Goal: Transaction & Acquisition: Purchase product/service

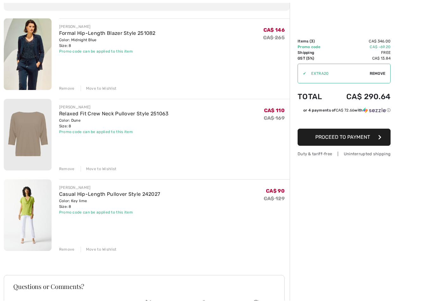
scroll to position [65, 0]
click at [64, 91] on div "JOSEPH RIBKOFF Formal Hip-Length Blazer Style 251082 Color: Midnight Blue Size:…" at bounding box center [147, 201] width 286 height 367
click at [65, 90] on div "Remove" at bounding box center [67, 88] width 16 height 6
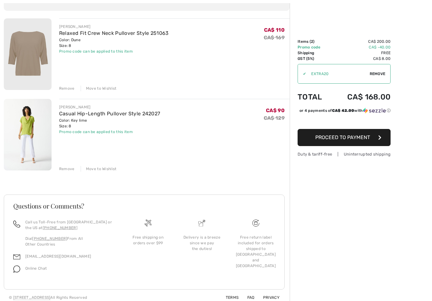
click at [64, 170] on div "Remove" at bounding box center [67, 169] width 16 height 6
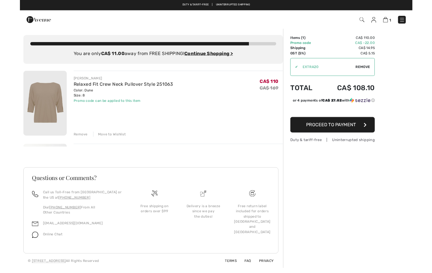
scroll to position [22, 0]
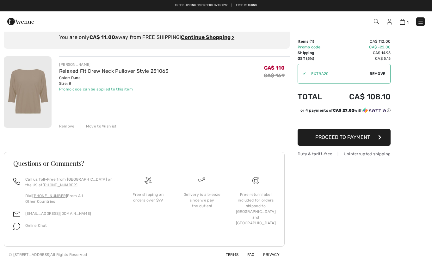
click at [333, 139] on span "Proceed to Payment" at bounding box center [342, 137] width 55 height 6
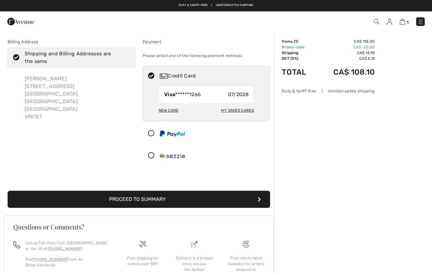
click at [13, 55] on icon at bounding box center [16, 57] width 17 height 7
click at [126, 55] on input "Shipping and Billing Addresses are the same" at bounding box center [128, 57] width 4 height 19
checkbox input "false"
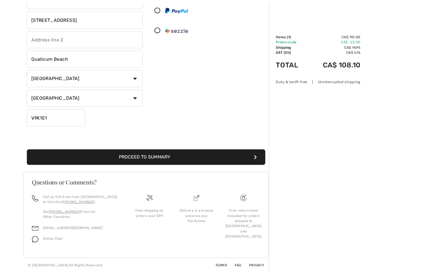
scroll to position [149, 0]
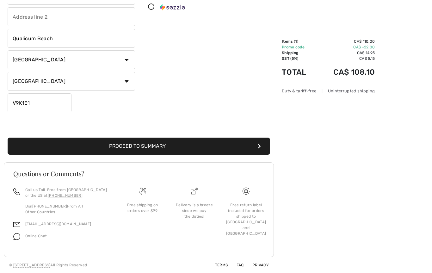
click at [117, 147] on button "Proceed to Summary" at bounding box center [139, 146] width 263 height 17
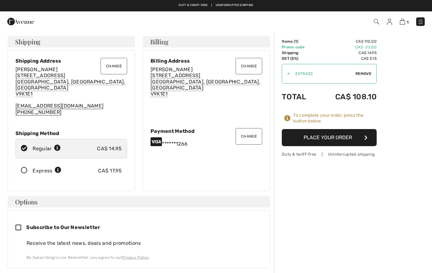
click at [111, 68] on button "Change" at bounding box center [114, 66] width 27 height 16
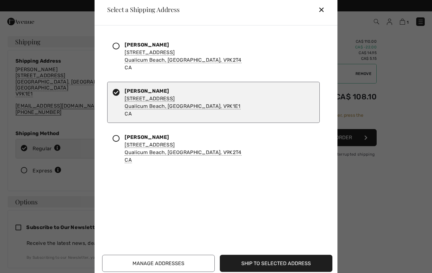
click at [115, 48] on icon at bounding box center [116, 45] width 7 height 7
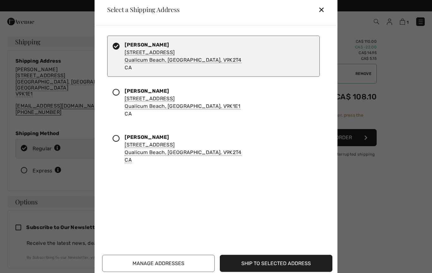
click at [266, 264] on button "Ship to Selected Address" at bounding box center [276, 263] width 113 height 17
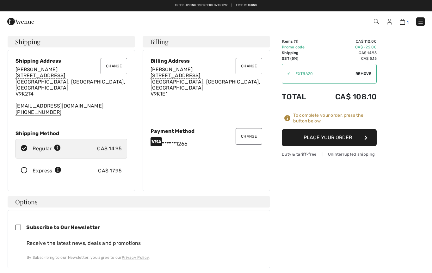
click at [402, 22] on img at bounding box center [402, 22] width 5 height 6
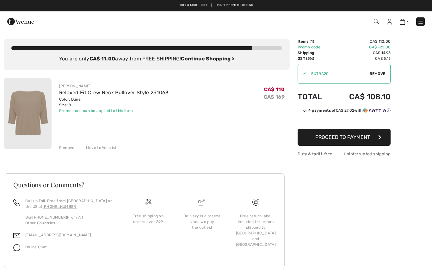
click at [418, 24] on img at bounding box center [421, 22] width 6 height 6
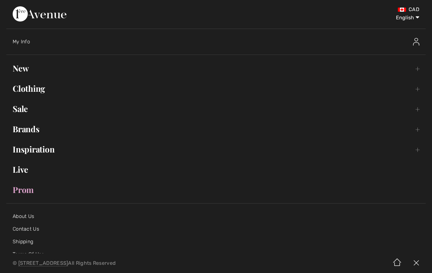
click at [19, 109] on link "Sale Toggle submenu" at bounding box center [216, 109] width 420 height 14
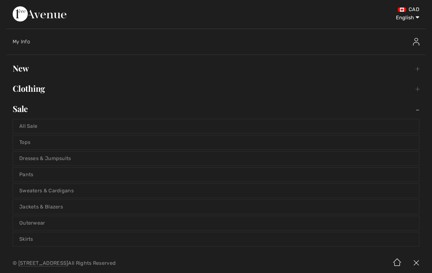
click at [22, 145] on link "Tops" at bounding box center [216, 142] width 406 height 14
click at [25, 144] on link "Tops" at bounding box center [216, 142] width 406 height 14
click at [24, 144] on link "Tops" at bounding box center [216, 142] width 406 height 14
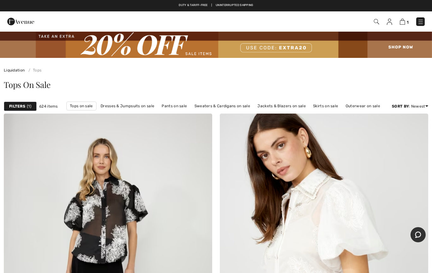
click at [17, 108] on strong "Filters" at bounding box center [17, 106] width 16 height 6
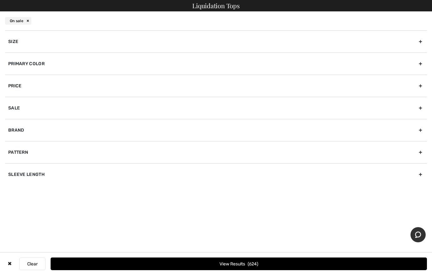
click at [19, 70] on div "Primary Color" at bounding box center [216, 64] width 422 height 22
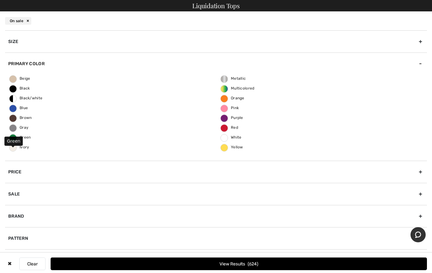
click at [13, 139] on span "Green" at bounding box center [20, 137] width 22 height 4
click at [0, 0] on input "Green" at bounding box center [0, 0] width 0 height 0
click at [232, 263] on button "View Results 81" at bounding box center [239, 264] width 377 height 13
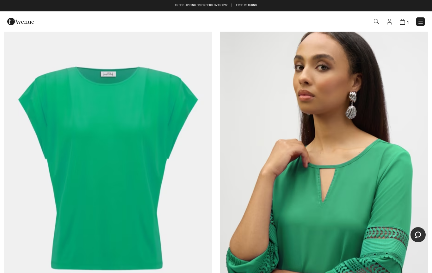
scroll to position [101, 0]
click at [92, 162] on img at bounding box center [108, 168] width 209 height 313
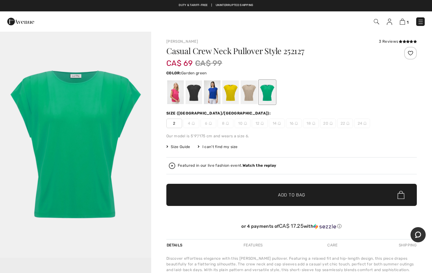
click at [226, 89] on div at bounding box center [230, 92] width 16 height 24
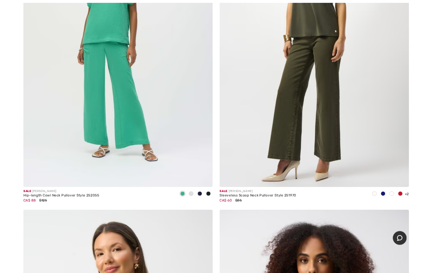
scroll to position [922, 0]
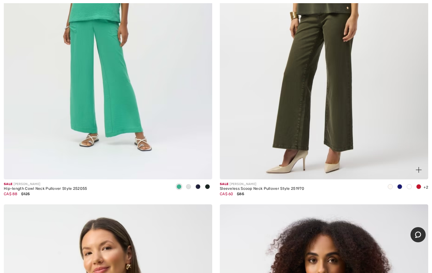
click at [260, 188] on div "Sleeveless Scoop Neck Pullover Style 251970" at bounding box center [262, 189] width 84 height 4
click at [416, 171] on img at bounding box center [419, 170] width 6 height 6
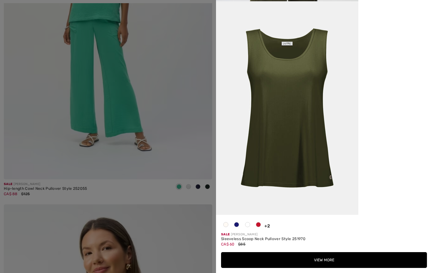
scroll to position [995, 0]
click at [265, 227] on span "+2" at bounding box center [268, 225] width 6 height 5
click at [264, 224] on div "+2 6" at bounding box center [266, 226] width 7 height 7
click at [300, 258] on button "View More" at bounding box center [324, 260] width 206 height 16
click at [281, 260] on button "View More" at bounding box center [324, 260] width 206 height 16
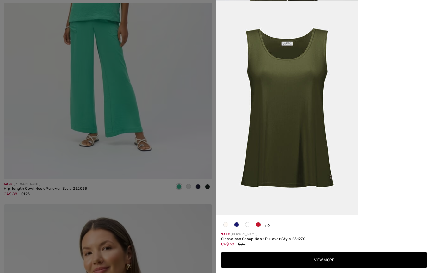
click at [298, 258] on button "View More" at bounding box center [324, 260] width 206 height 16
click at [311, 259] on button "View More" at bounding box center [324, 260] width 206 height 16
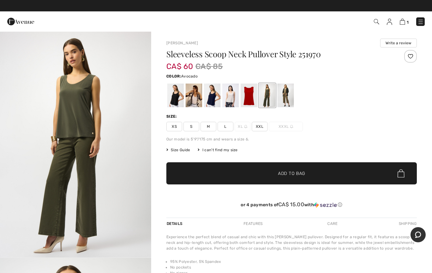
click at [281, 97] on div at bounding box center [286, 96] width 16 height 24
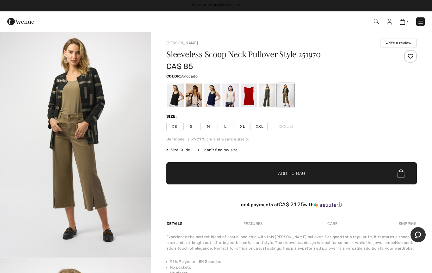
click at [265, 103] on div at bounding box center [267, 96] width 16 height 24
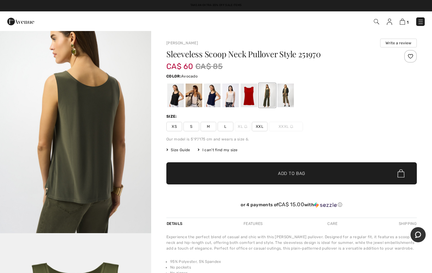
scroll to position [704, 0]
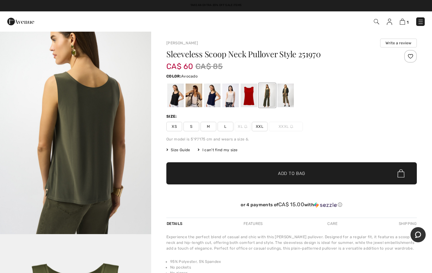
click at [206, 128] on span "M" at bounding box center [209, 126] width 16 height 9
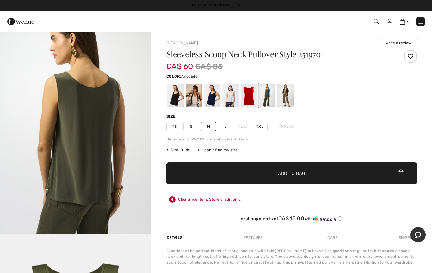
click at [282, 175] on span "Add to Bag" at bounding box center [291, 173] width 27 height 7
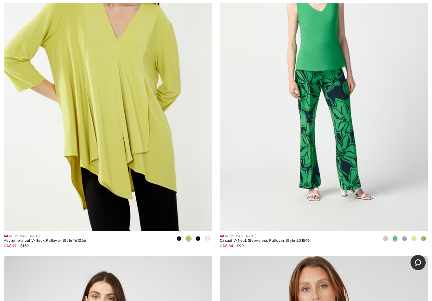
scroll to position [2625, 0]
click at [245, 238] on div "Casual V-Neck Sleeveless Pullover Style 201546" at bounding box center [265, 240] width 90 height 4
click at [250, 239] on div "Casual V-Neck Sleeveless Pullover Style 201546" at bounding box center [265, 240] width 90 height 4
click at [414, 220] on span at bounding box center [419, 221] width 13 height 13
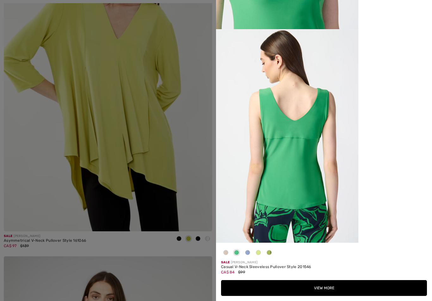
scroll to position [995, 0]
click at [223, 253] on div at bounding box center [225, 253] width 9 height 12
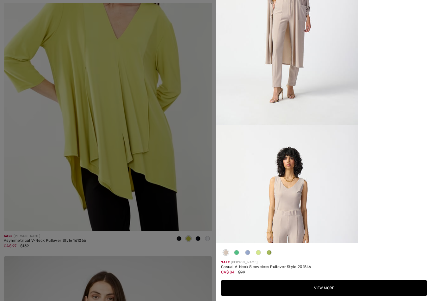
scroll to position [89, 0]
click at [307, 273] on button "View More" at bounding box center [324, 288] width 206 height 16
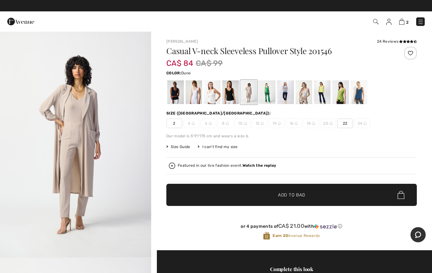
click at [320, 93] on div at bounding box center [322, 92] width 16 height 24
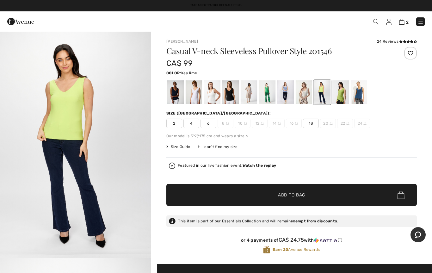
click at [337, 96] on div at bounding box center [341, 92] width 16 height 24
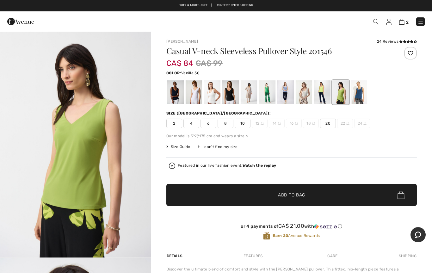
click at [214, 95] on div at bounding box center [212, 92] width 16 height 24
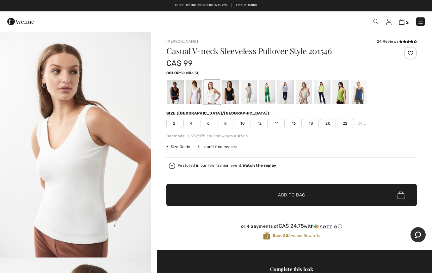
click at [358, 88] on div at bounding box center [359, 92] width 16 height 24
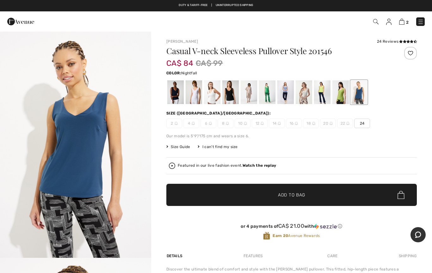
click at [173, 99] on div at bounding box center [175, 92] width 16 height 24
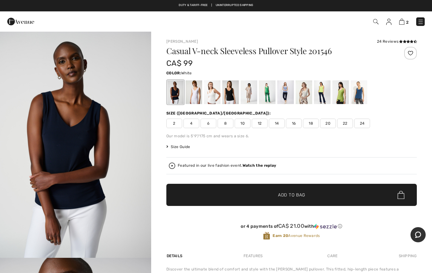
click at [193, 92] on div at bounding box center [194, 92] width 16 height 24
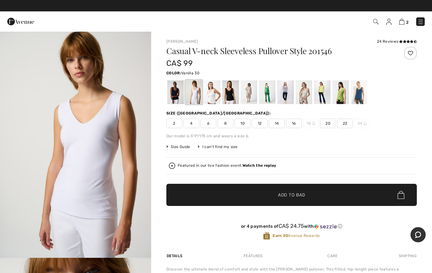
click at [211, 95] on div at bounding box center [212, 92] width 16 height 24
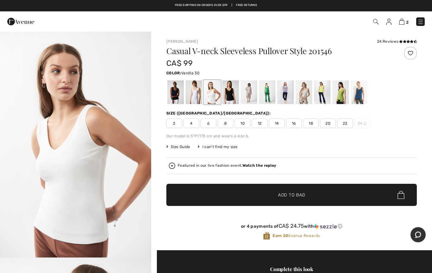
click at [265, 89] on div at bounding box center [267, 92] width 16 height 24
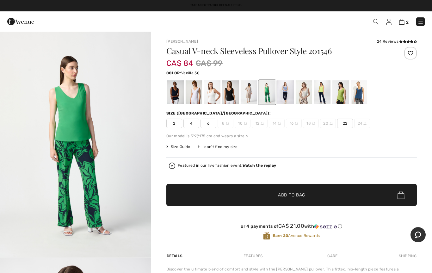
click at [215, 97] on div at bounding box center [212, 92] width 16 height 24
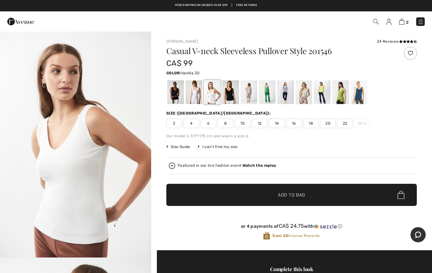
click at [283, 194] on span "Add to Bag" at bounding box center [291, 195] width 27 height 7
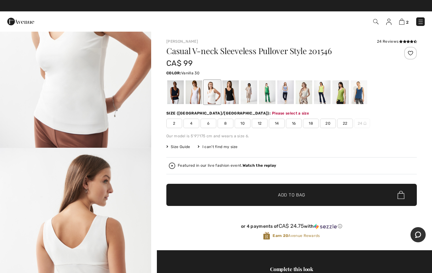
click at [222, 122] on span "8" at bounding box center [226, 123] width 16 height 9
click at [286, 195] on span "Add to Bag" at bounding box center [291, 195] width 27 height 7
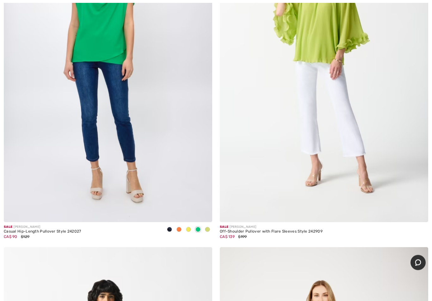
scroll to position [7190, 0]
click at [199, 209] on span at bounding box center [203, 212] width 13 height 13
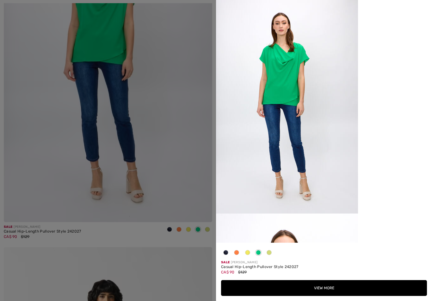
click at [307, 273] on button "View More" at bounding box center [324, 288] width 206 height 16
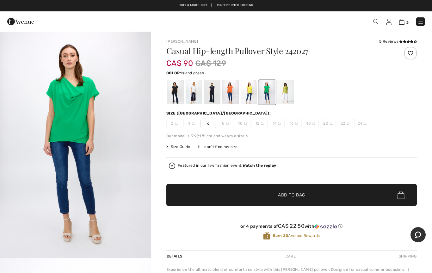
click at [284, 97] on div at bounding box center [286, 92] width 16 height 24
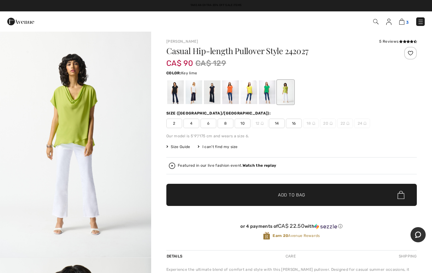
click at [402, 24] on img at bounding box center [401, 22] width 5 height 6
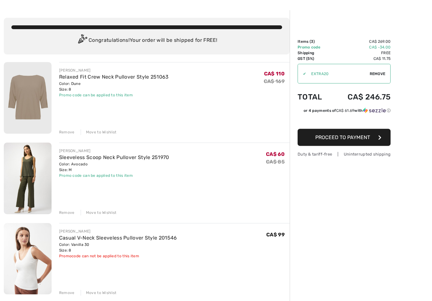
scroll to position [21, 0]
click at [63, 273] on div "Remove" at bounding box center [67, 293] width 16 height 6
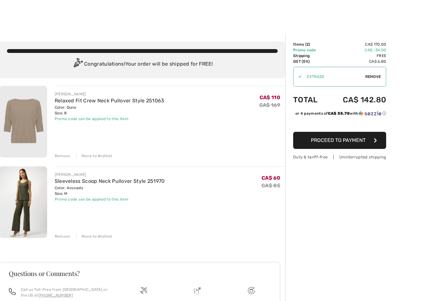
scroll to position [28, 0]
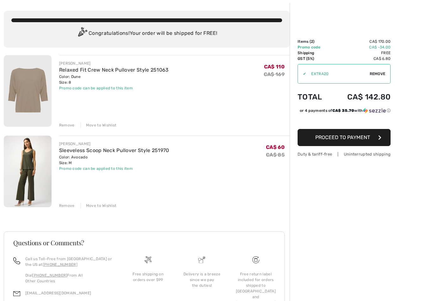
click at [346, 141] on button "Proceed to Payment" at bounding box center [344, 137] width 93 height 17
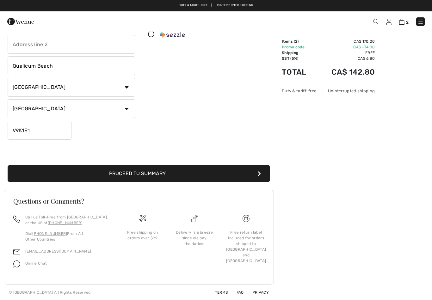
scroll to position [122, 0]
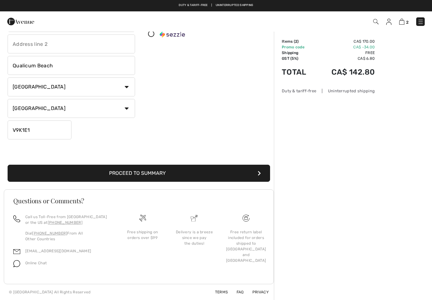
click at [122, 177] on button "Proceed to Summary" at bounding box center [139, 173] width 263 height 17
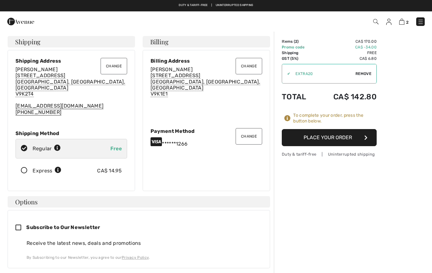
click at [328, 143] on button "Place Your Order" at bounding box center [329, 137] width 95 height 17
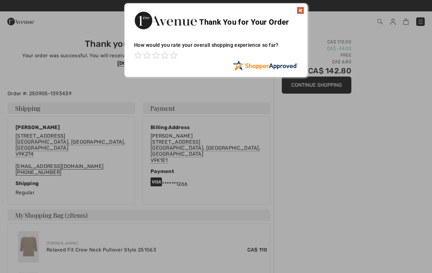
click at [300, 12] on img at bounding box center [301, 11] width 8 height 8
